Goal: Information Seeking & Learning: Learn about a topic

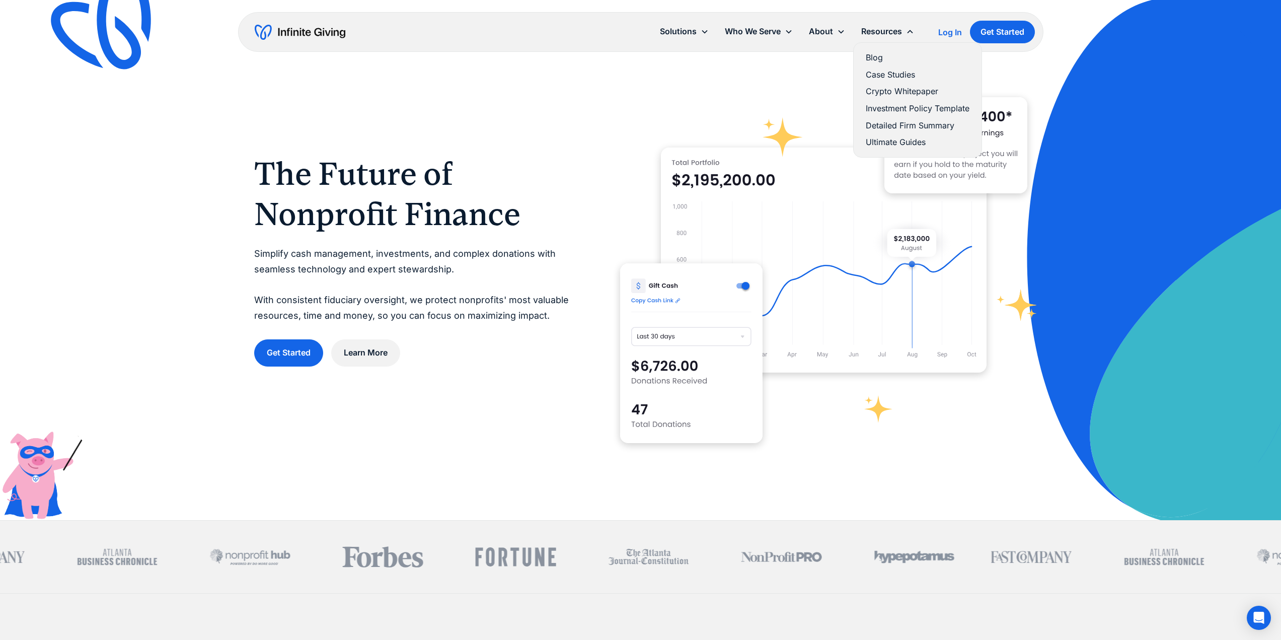
click at [890, 88] on link "Crypto Whitepaper" at bounding box center [918, 92] width 104 height 14
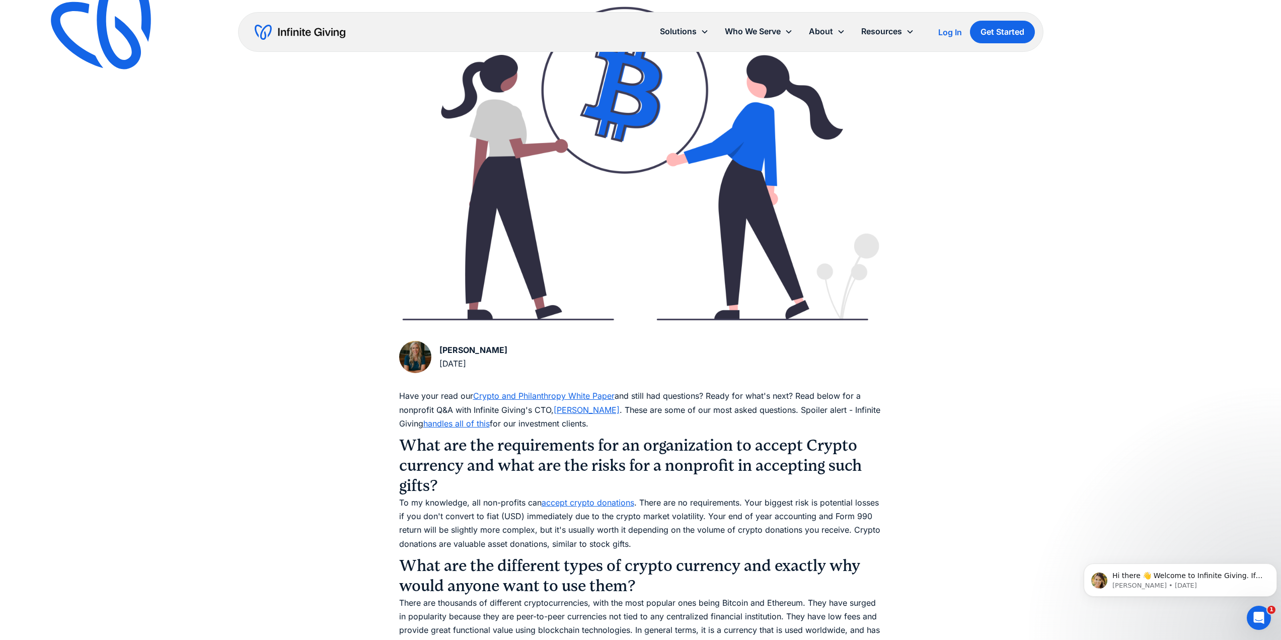
scroll to position [201, 0]
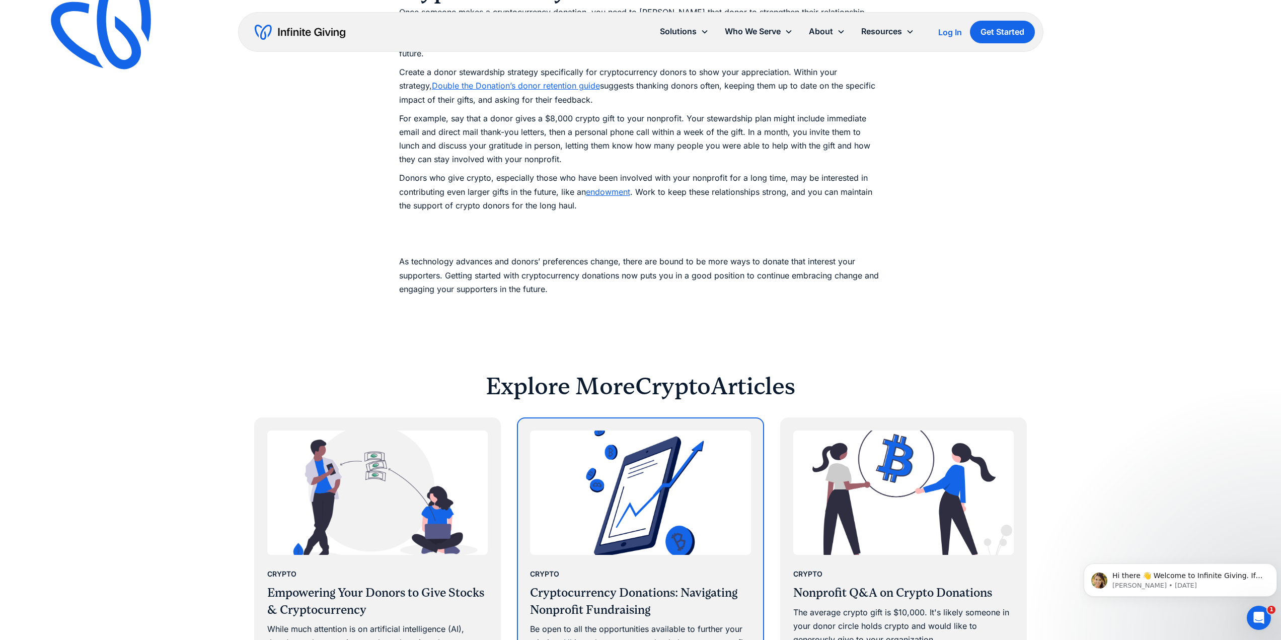
scroll to position [1963, 0]
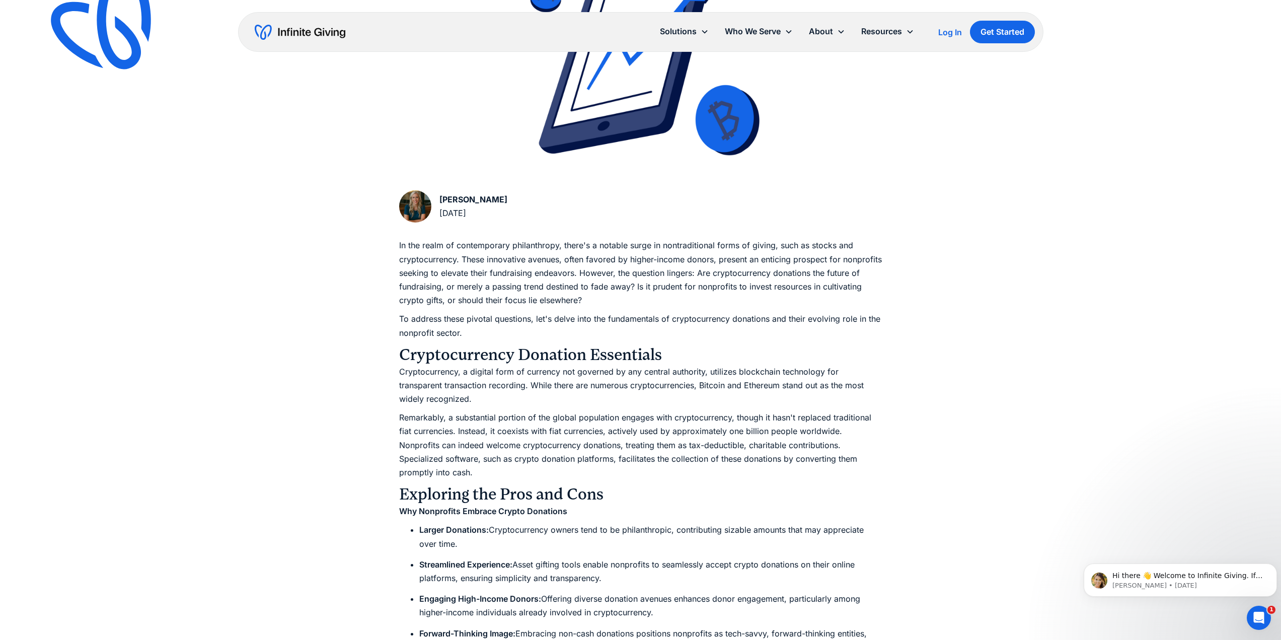
scroll to position [201, 0]
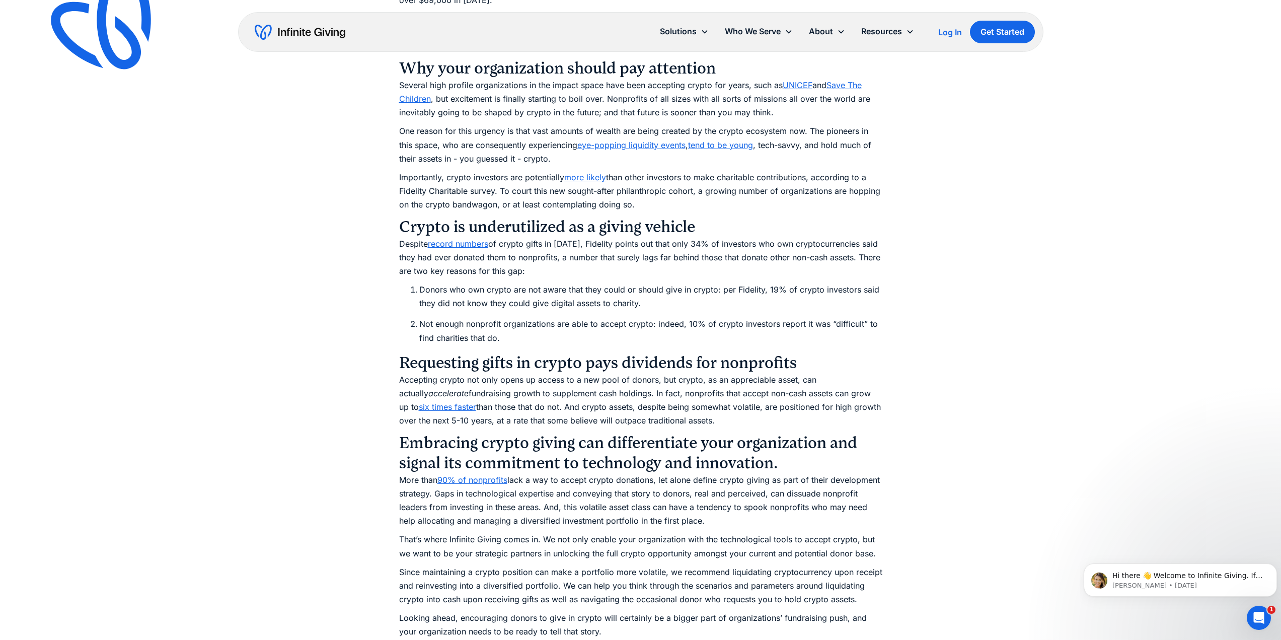
scroll to position [403, 0]
